Goal: Information Seeking & Learning: Learn about a topic

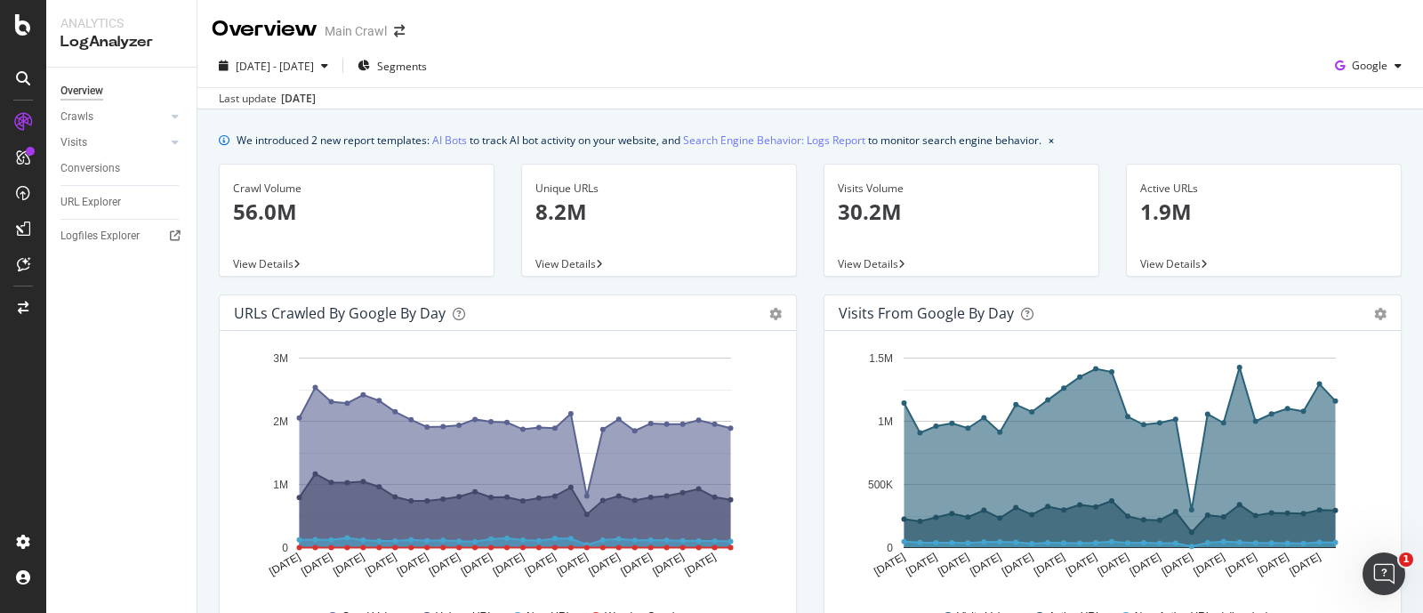
scroll to position [868, 0]
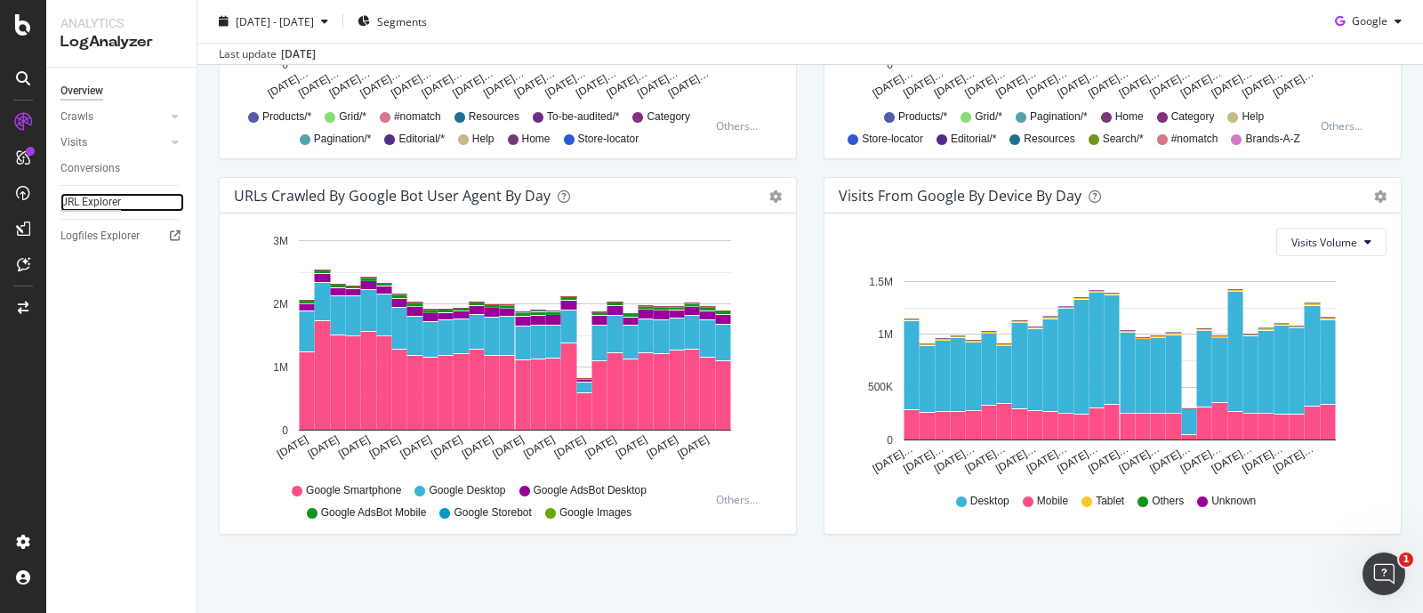
drag, startPoint x: 0, startPoint y: 0, endPoint x: 108, endPoint y: 193, distance: 221.0
click at [108, 193] on div "URL Explorer" at bounding box center [90, 202] width 60 height 19
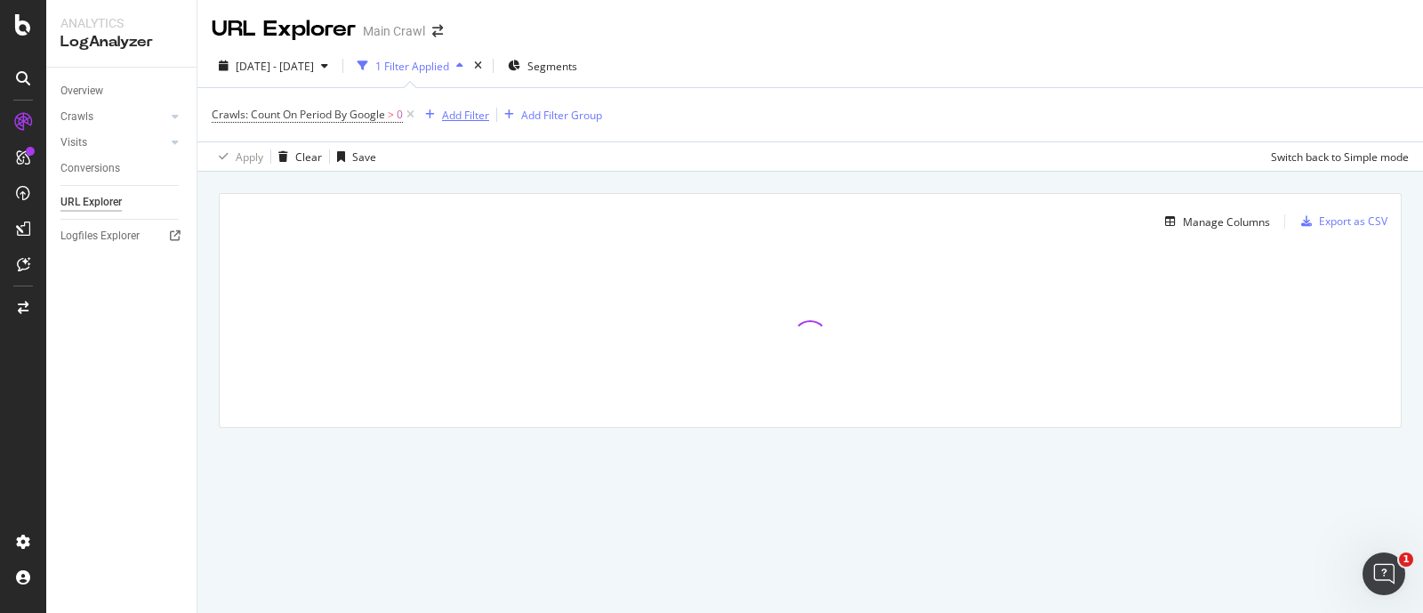
click at [454, 117] on div "Add Filter" at bounding box center [465, 115] width 47 height 15
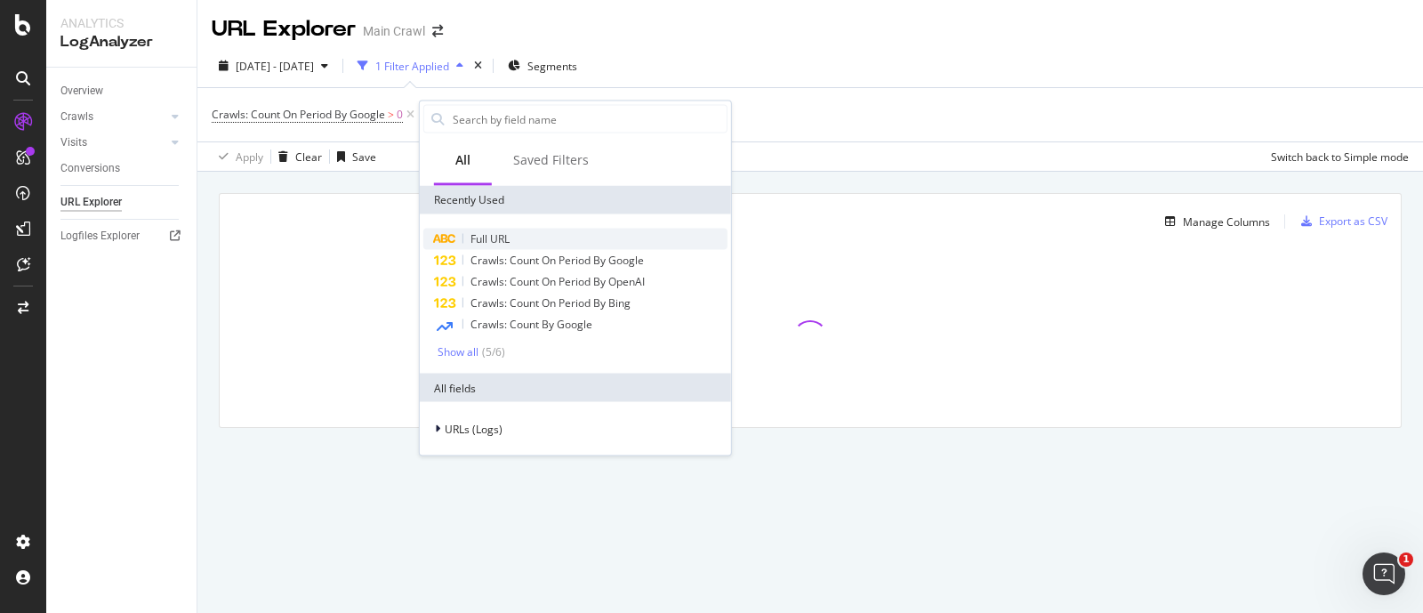
click at [494, 237] on span "Full URL" at bounding box center [489, 238] width 39 height 15
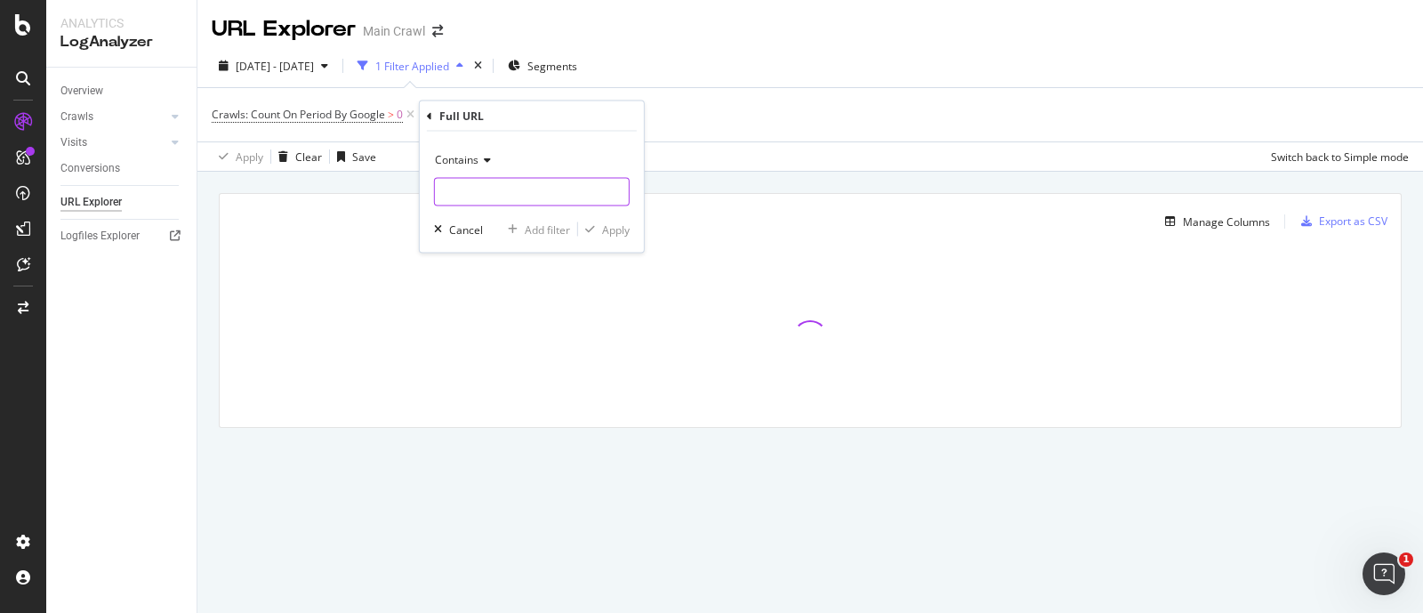
paste input "/standard-plp/api/"
drag, startPoint x: 538, startPoint y: 199, endPoint x: 612, endPoint y: 223, distance: 77.6
click at [612, 223] on div "Contains /standard-plp/api/ Cancel Add filter Apply" at bounding box center [532, 192] width 224 height 121
type input "/standard-plp/api/"
click at [612, 223] on div "Apply" at bounding box center [616, 228] width 28 height 15
